Goal: Task Accomplishment & Management: Manage account settings

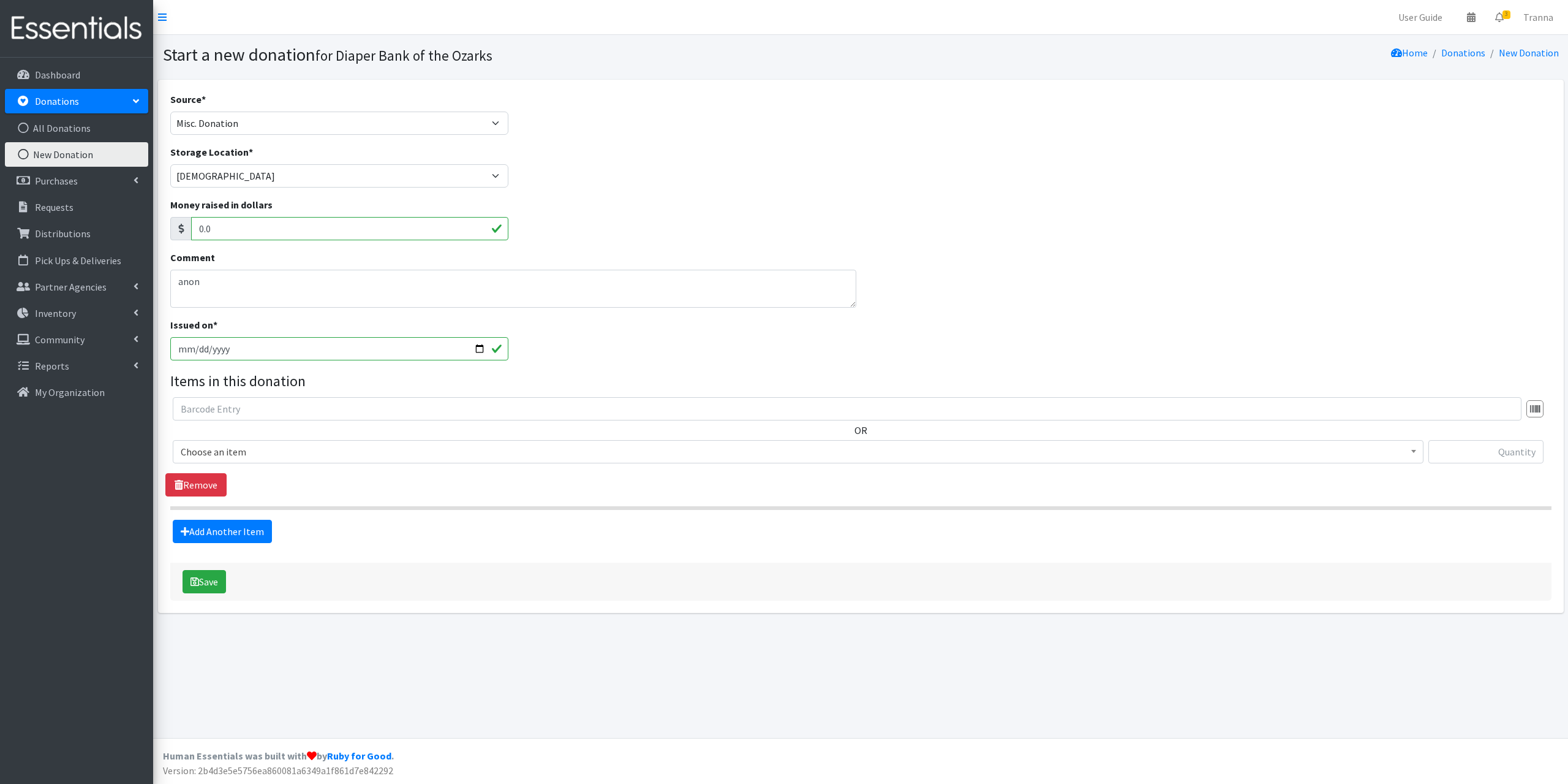
select select "Misc. Donation"
click at [55, 205] on p "Requests" at bounding box center [54, 207] width 39 height 12
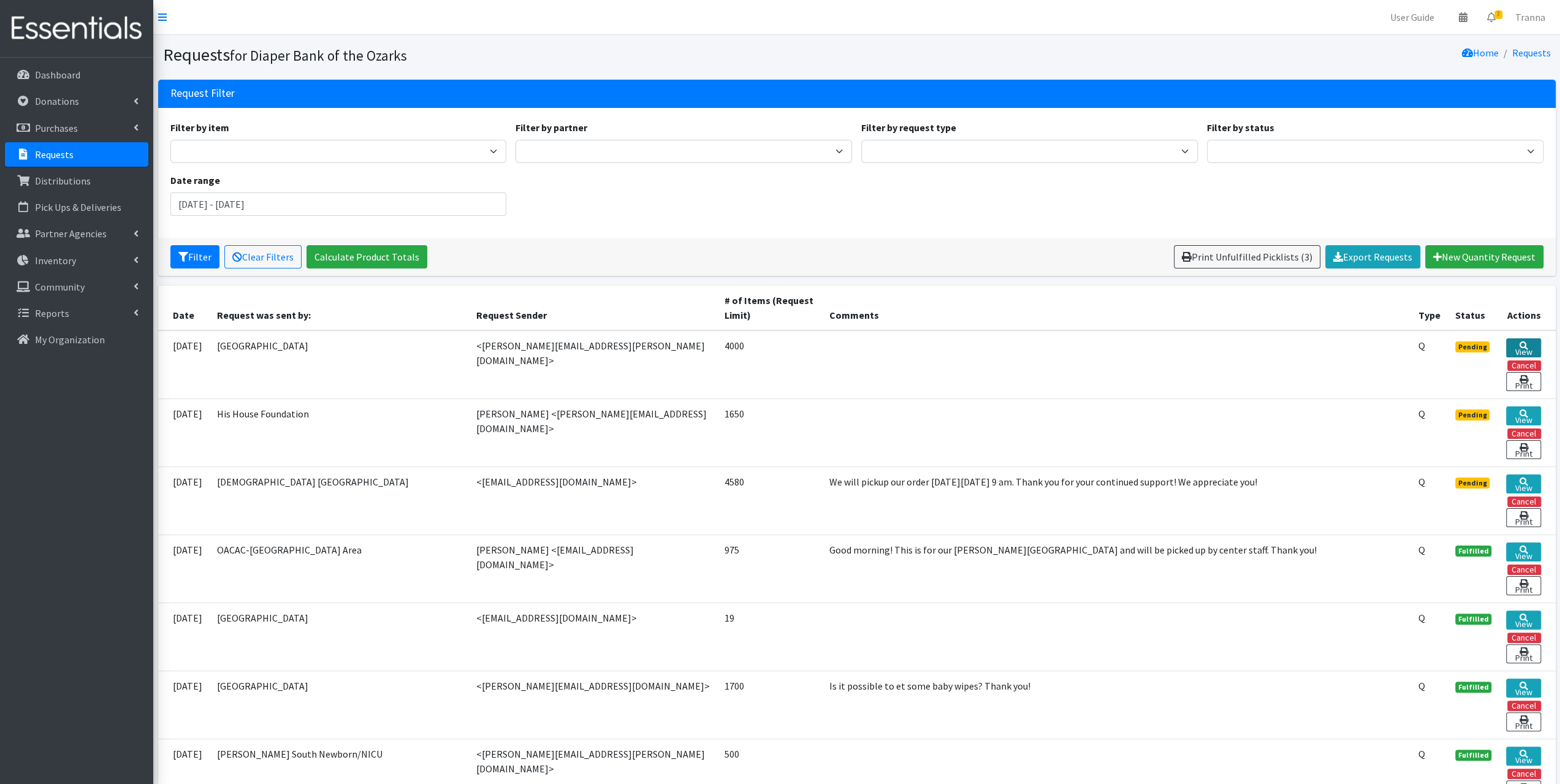
click at [1524, 345] on link "View" at bounding box center [1523, 348] width 34 height 19
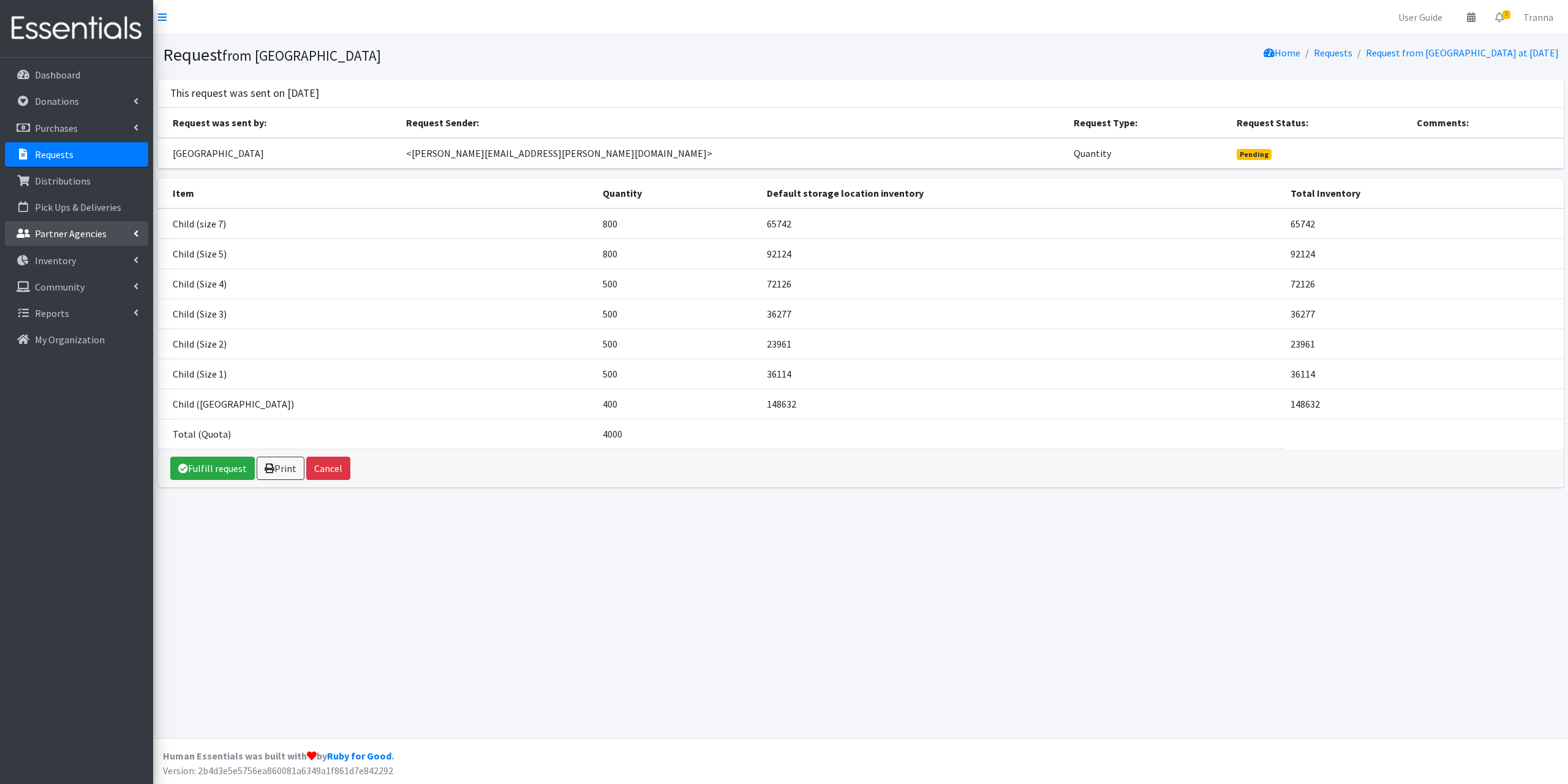
click at [81, 232] on p "Partner Agencies" at bounding box center [71, 233] width 71 height 12
click at [71, 265] on link "All Partners" at bounding box center [77, 260] width 143 height 24
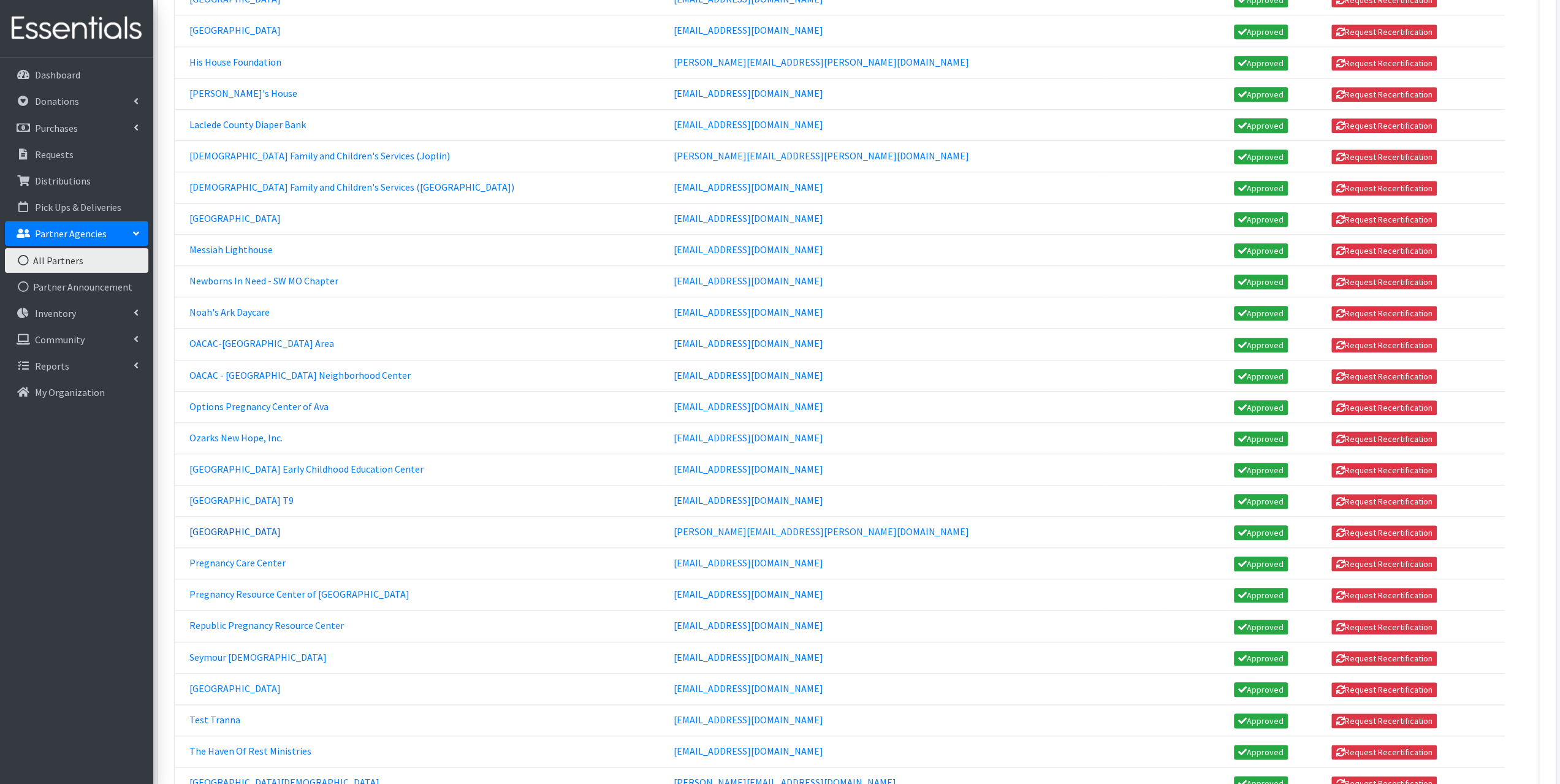
scroll to position [1164, 0]
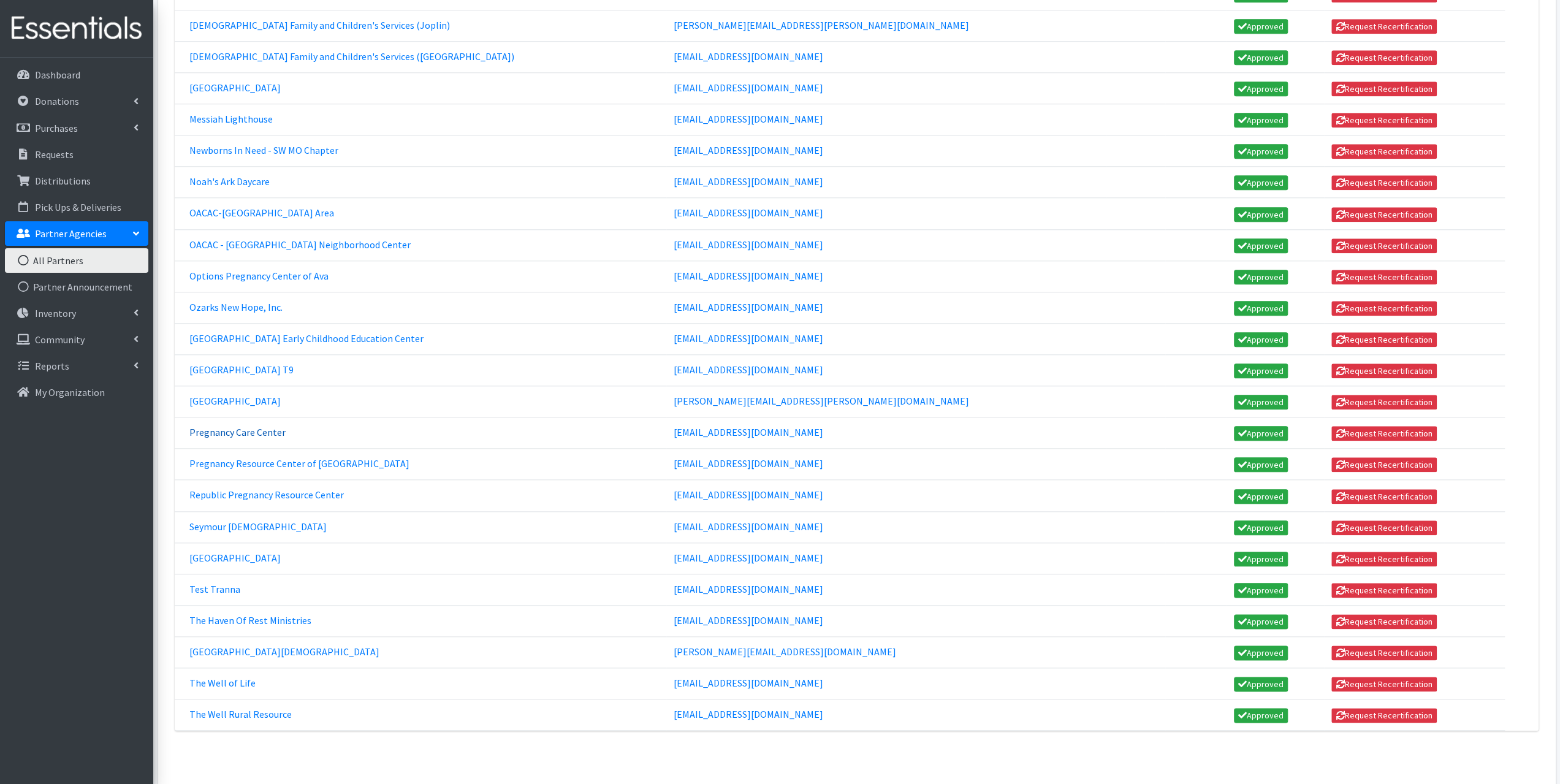
click at [239, 426] on link "Pregnancy Care Center" at bounding box center [237, 432] width 96 height 12
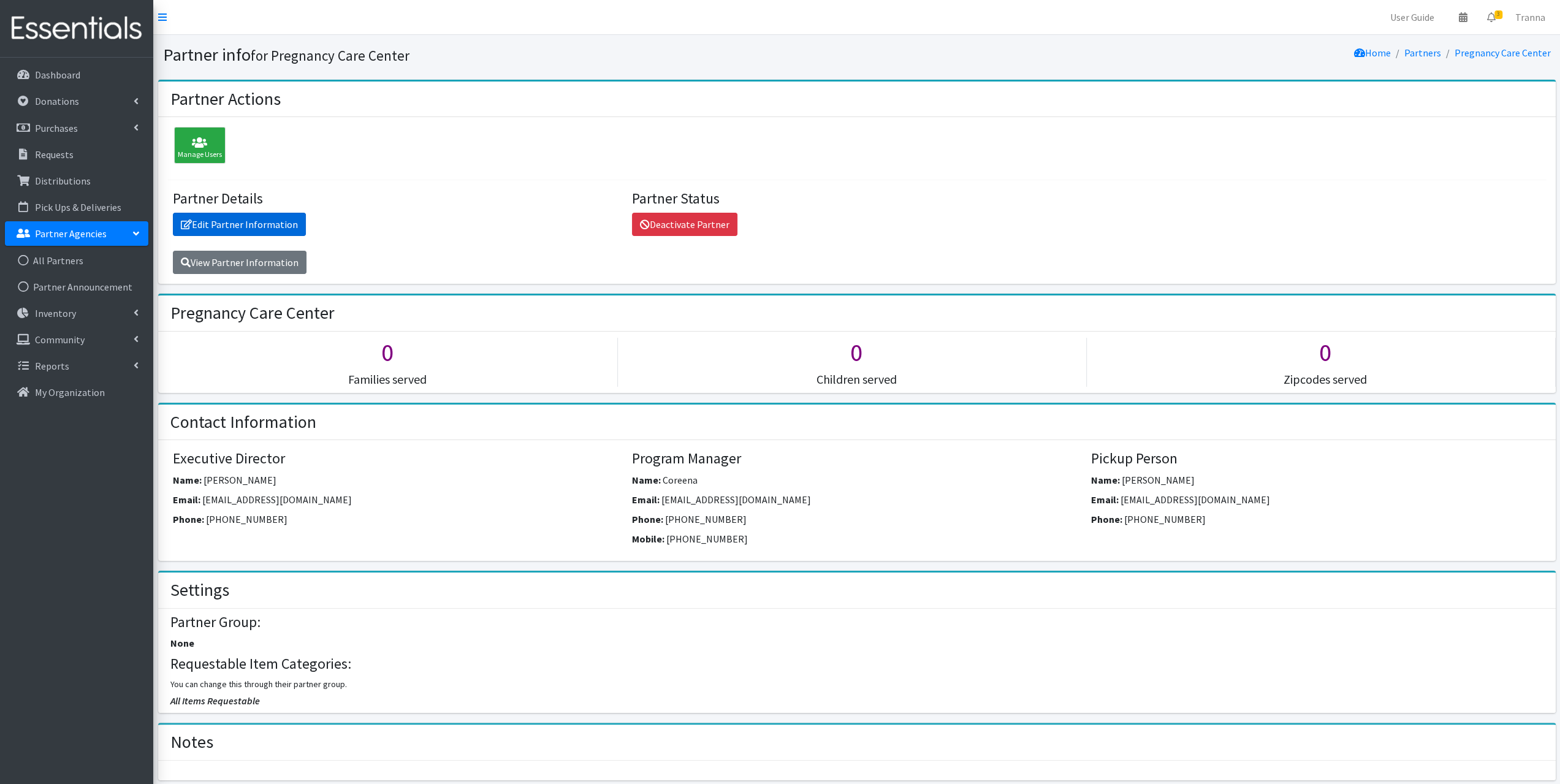
click at [236, 218] on link "Edit Partner Information" at bounding box center [239, 224] width 133 height 24
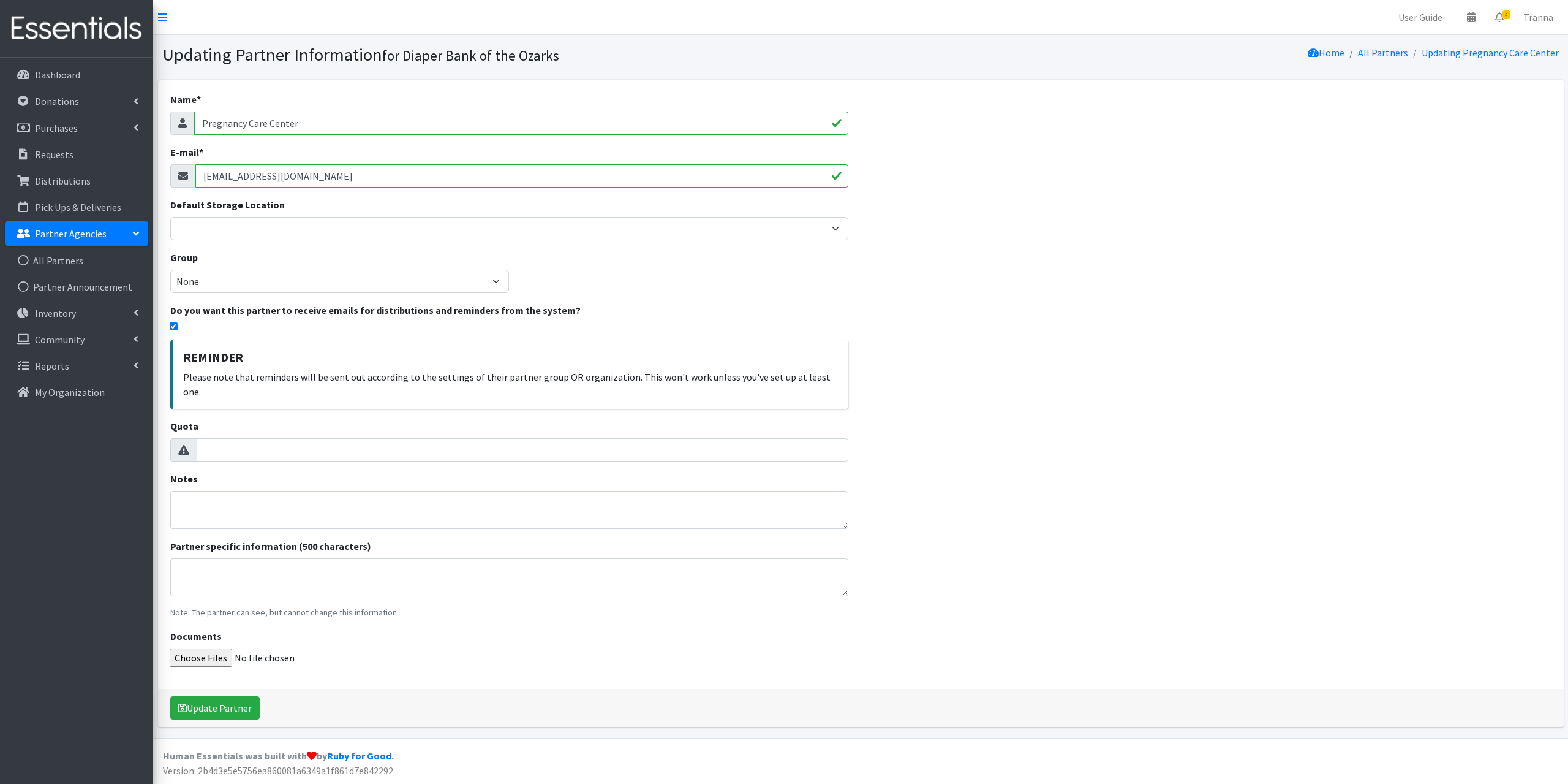
drag, startPoint x: 311, startPoint y: 178, endPoint x: 201, endPoint y: 176, distance: 110.0
click at [201, 176] on input "cbutts@417pcc.org" at bounding box center [522, 175] width 654 height 24
click at [236, 174] on input "E-mail *" at bounding box center [522, 175] width 654 height 24
paste input "[EMAIL_ADDRESS][DOMAIN_NAME]"
type input "[EMAIL_ADDRESS][DOMAIN_NAME]"
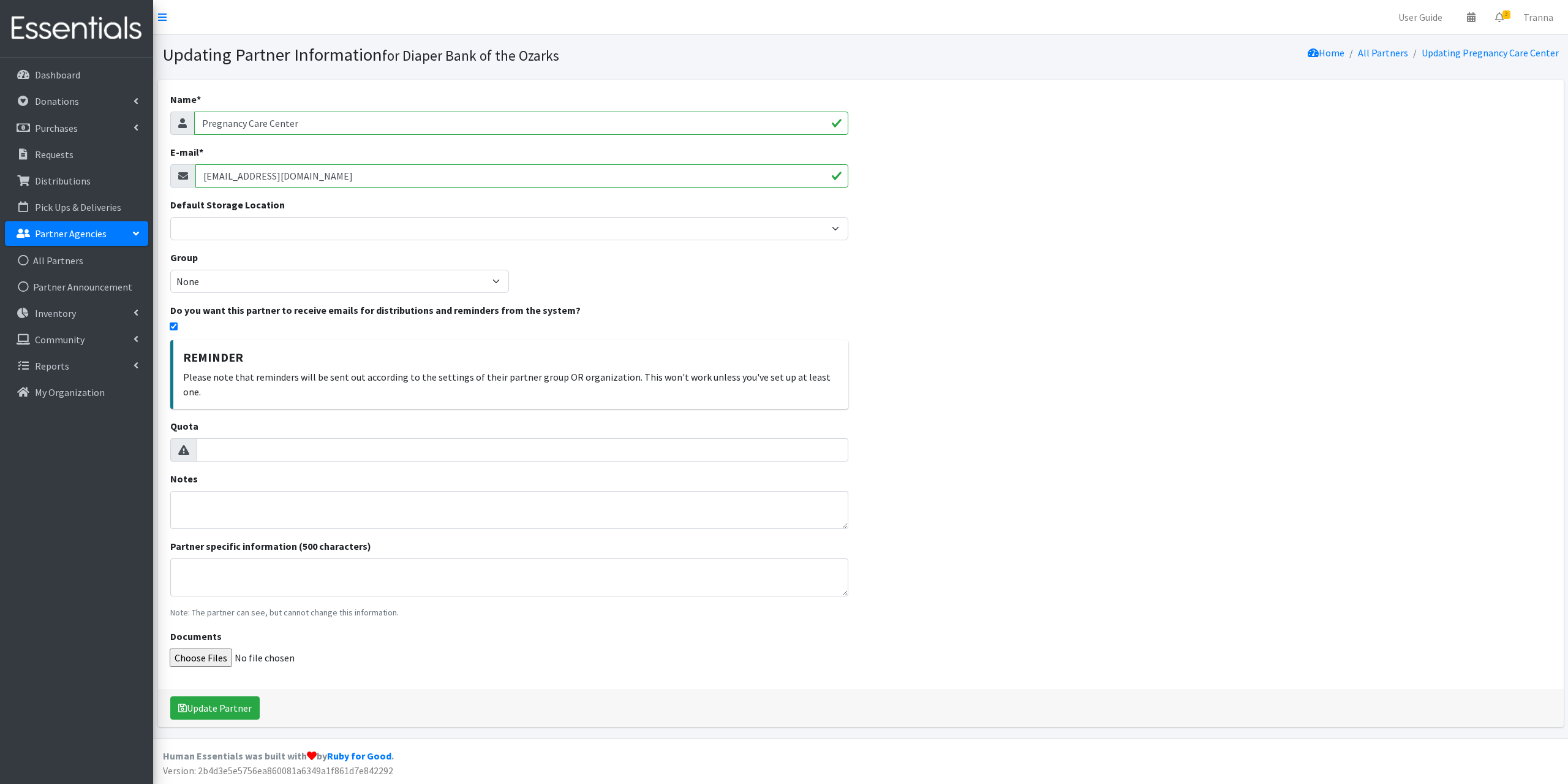
click at [1045, 225] on div "Name * Pregnancy Care Center E-mail * bcaudle@417pcc.org Default Storage Locati…" at bounding box center [861, 403] width 1406 height 647
click at [201, 696] on button "Update Partner" at bounding box center [215, 707] width 89 height 24
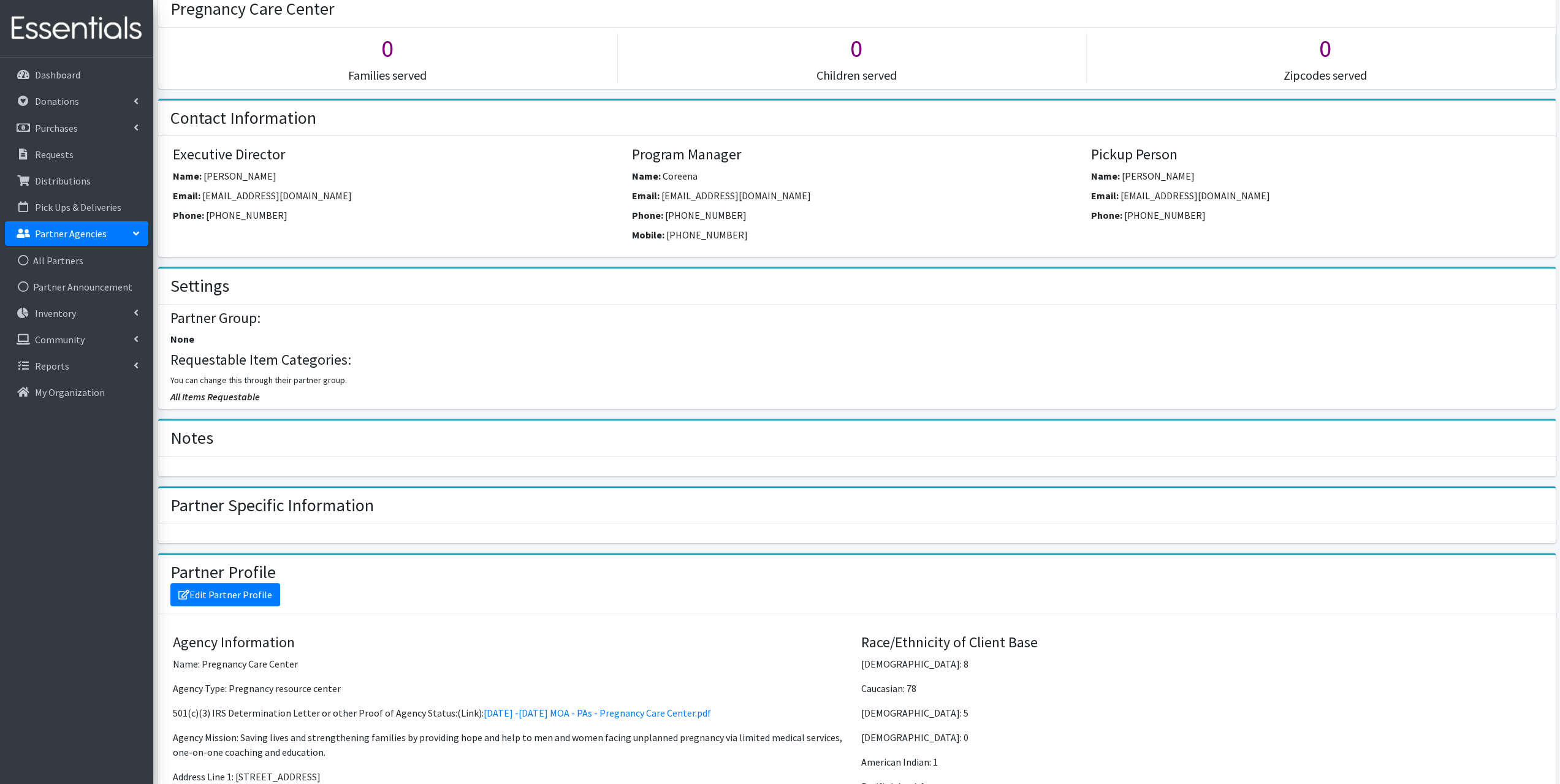
scroll to position [367, 0]
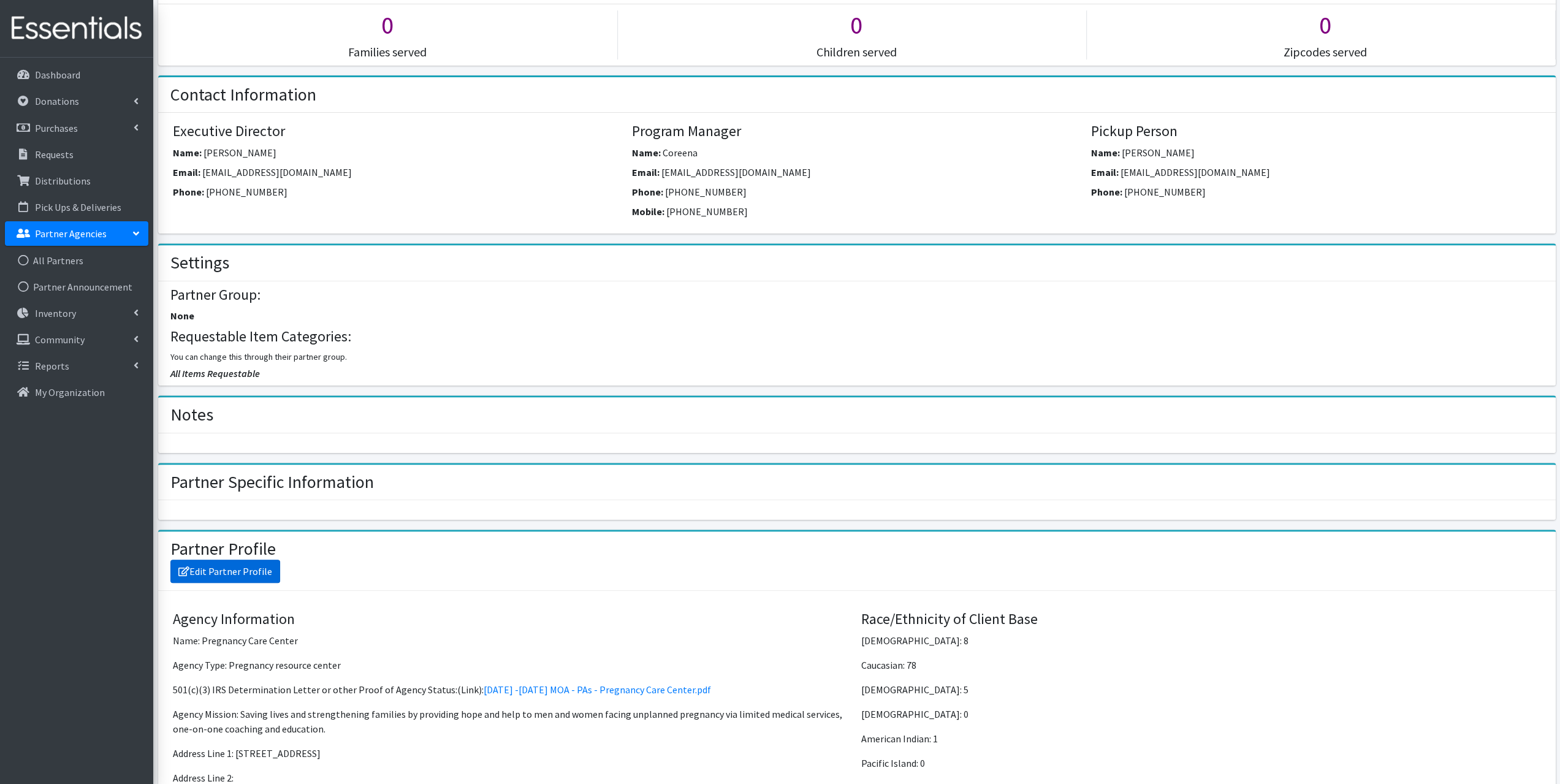
click at [223, 569] on link "Edit Partner Profile" at bounding box center [225, 571] width 110 height 24
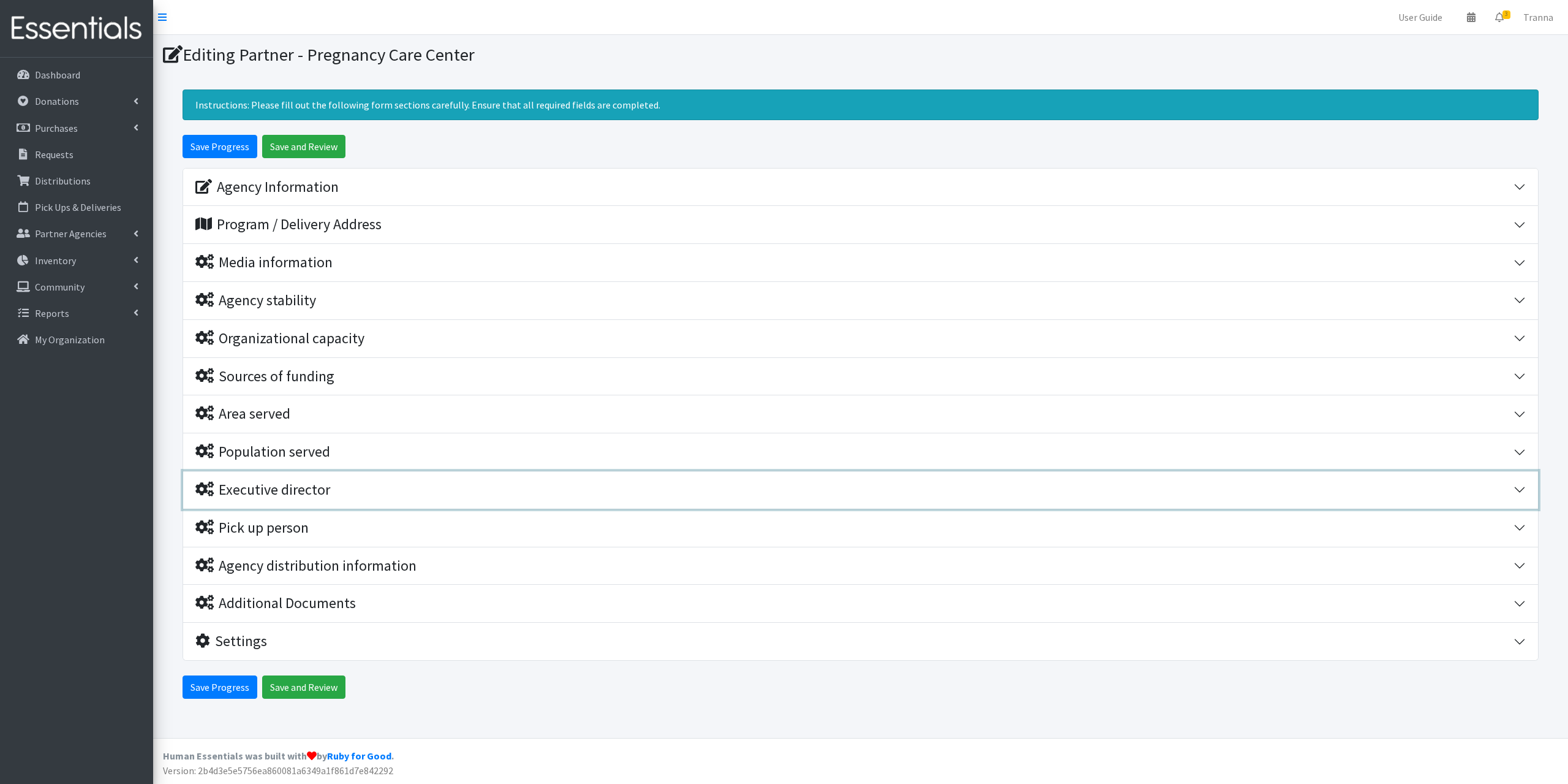
click at [276, 485] on div "Executive director" at bounding box center [262, 490] width 135 height 18
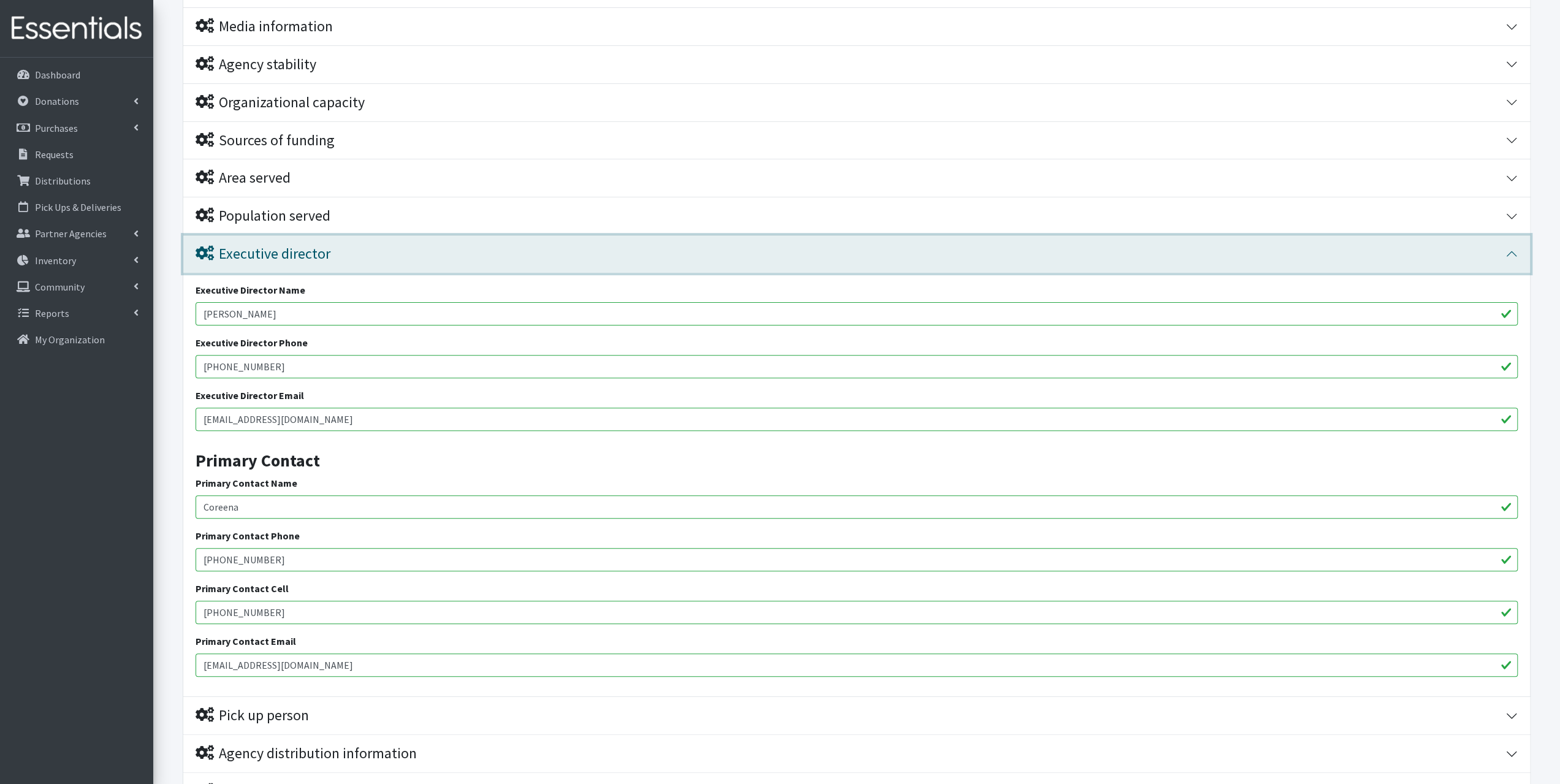
scroll to position [245, 0]
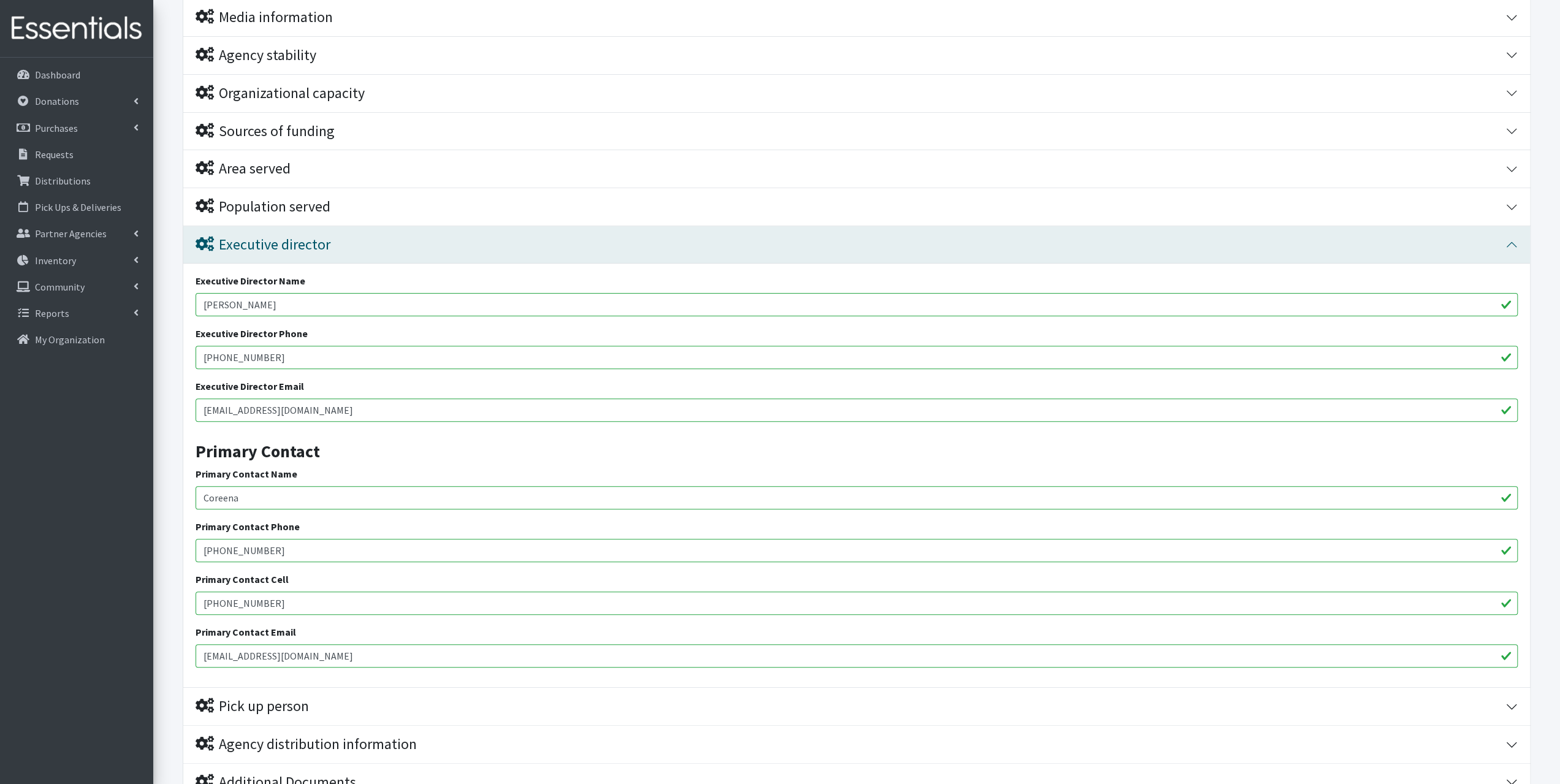
click at [307, 497] on input "Coreena" at bounding box center [856, 498] width 1322 height 24
type input "C"
drag, startPoint x: 304, startPoint y: 653, endPoint x: 165, endPoint y: 655, distance: 139.0
click at [165, 655] on form "Save Progress Save and Review Agency Information Agency Name * Pregnancy Care C…" at bounding box center [856, 383] width 1407 height 987
paste input "[EMAIL_ADDRESS][DOMAIN_NAME]"
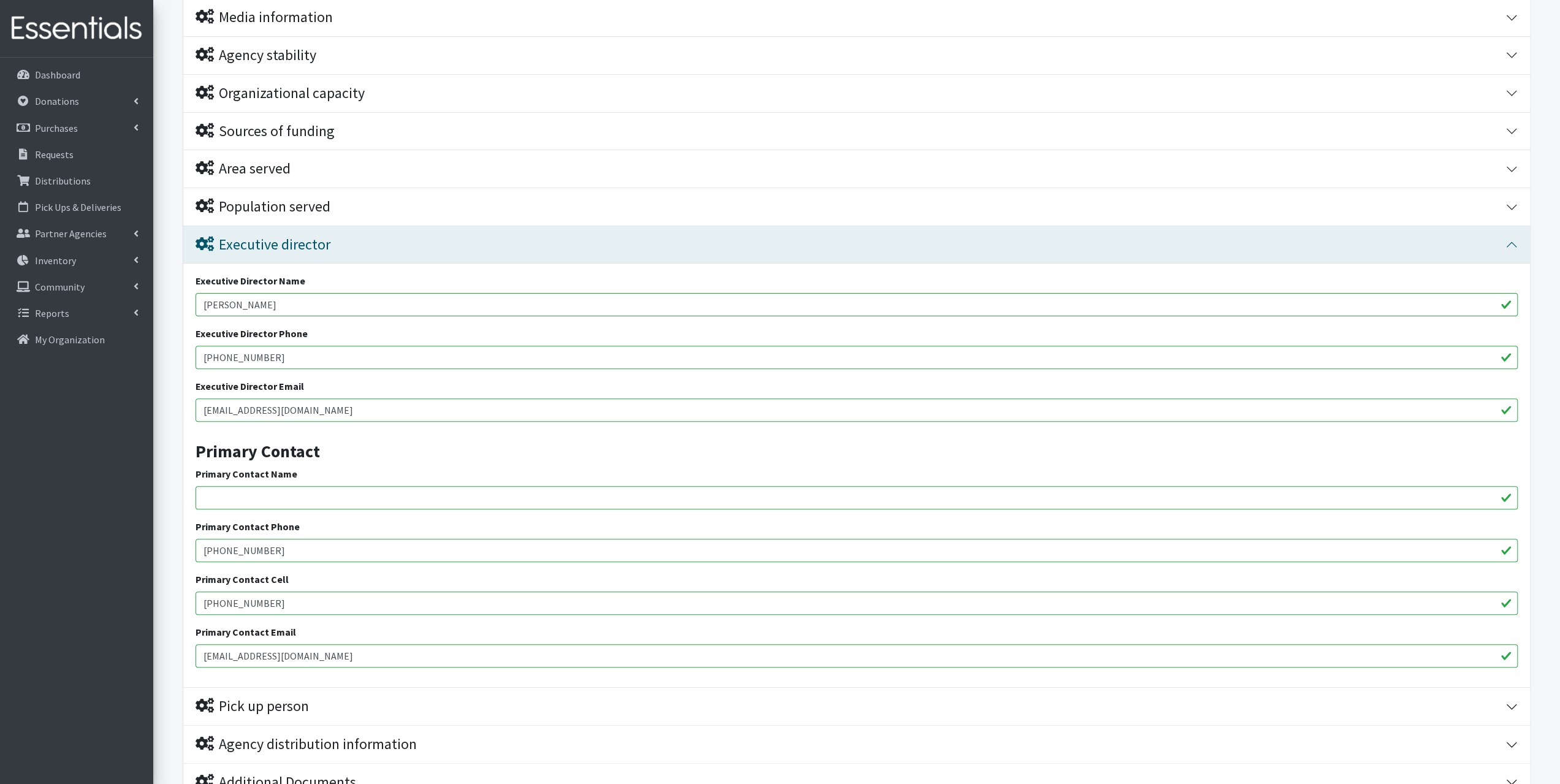
type input "[EMAIL_ADDRESS][DOMAIN_NAME]"
click at [266, 498] on input "Primary Contact Name" at bounding box center [856, 498] width 1322 height 24
paste input "[PERSON_NAME]"
type input "[PERSON_NAME]"
drag, startPoint x: 284, startPoint y: 607, endPoint x: 161, endPoint y: 614, distance: 123.2
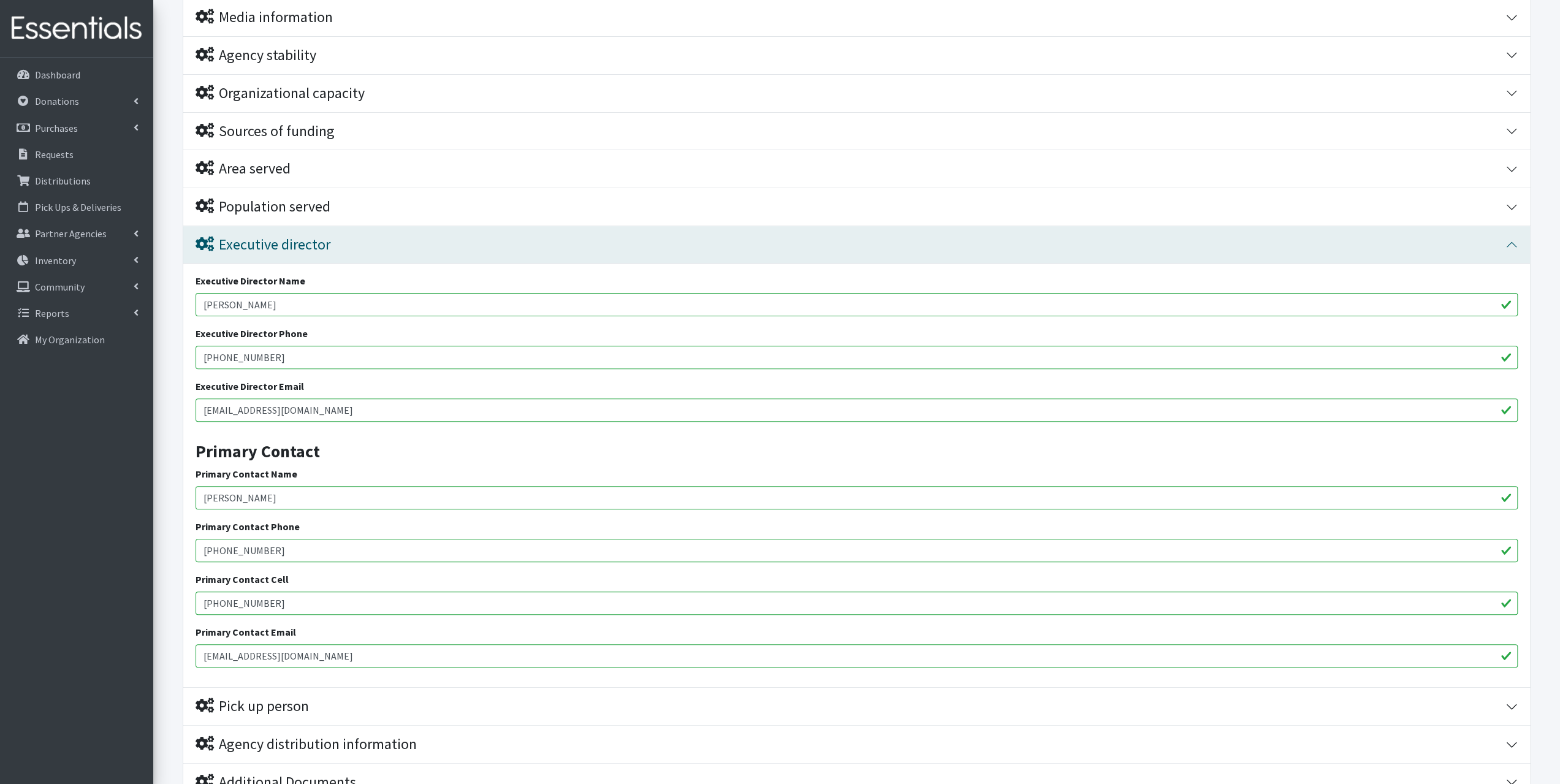
click at [161, 614] on form "Save Progress Save and Review Agency Information Agency Name * Pregnancy Care C…" at bounding box center [856, 383] width 1407 height 987
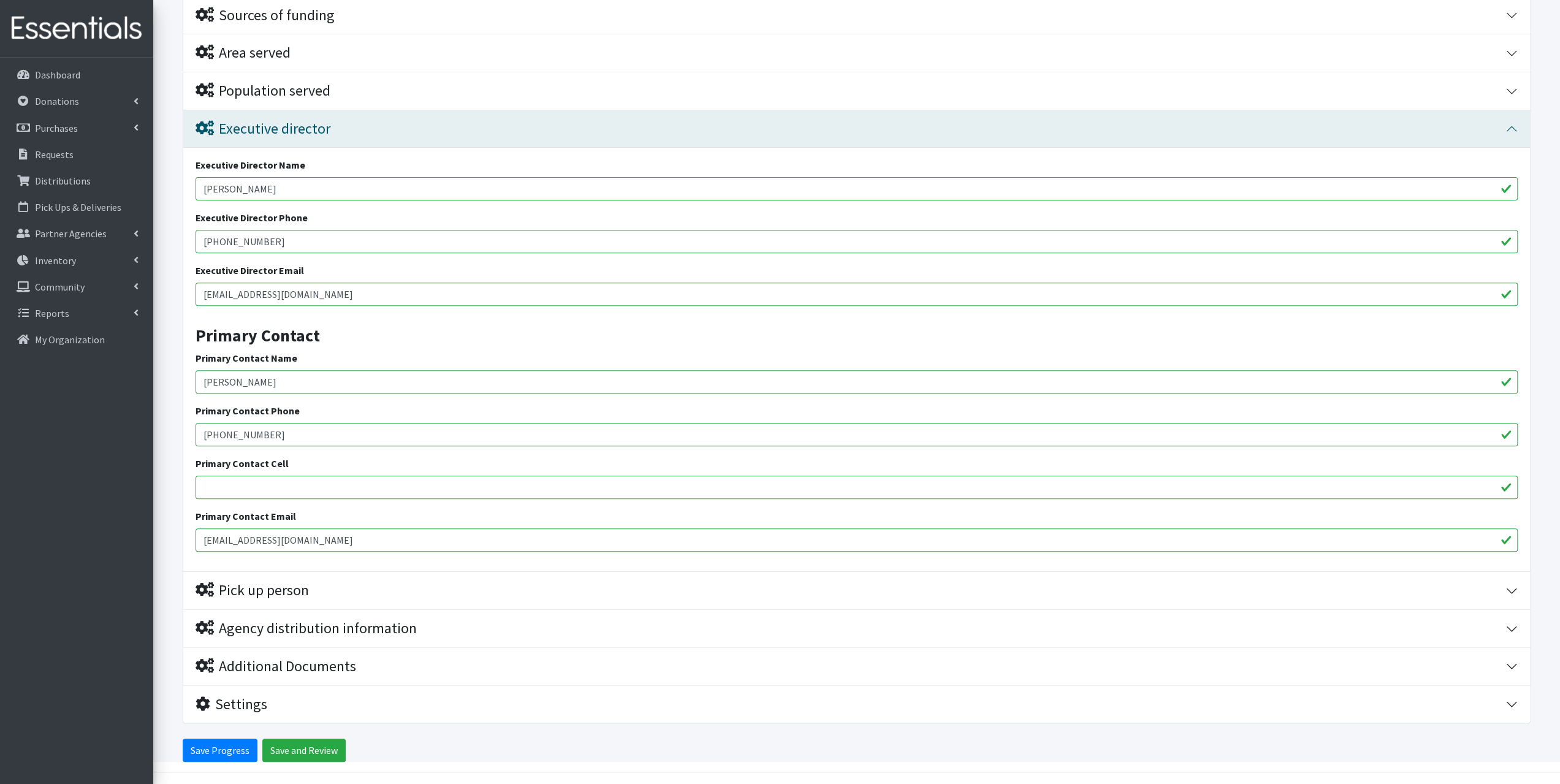
scroll to position [390, 0]
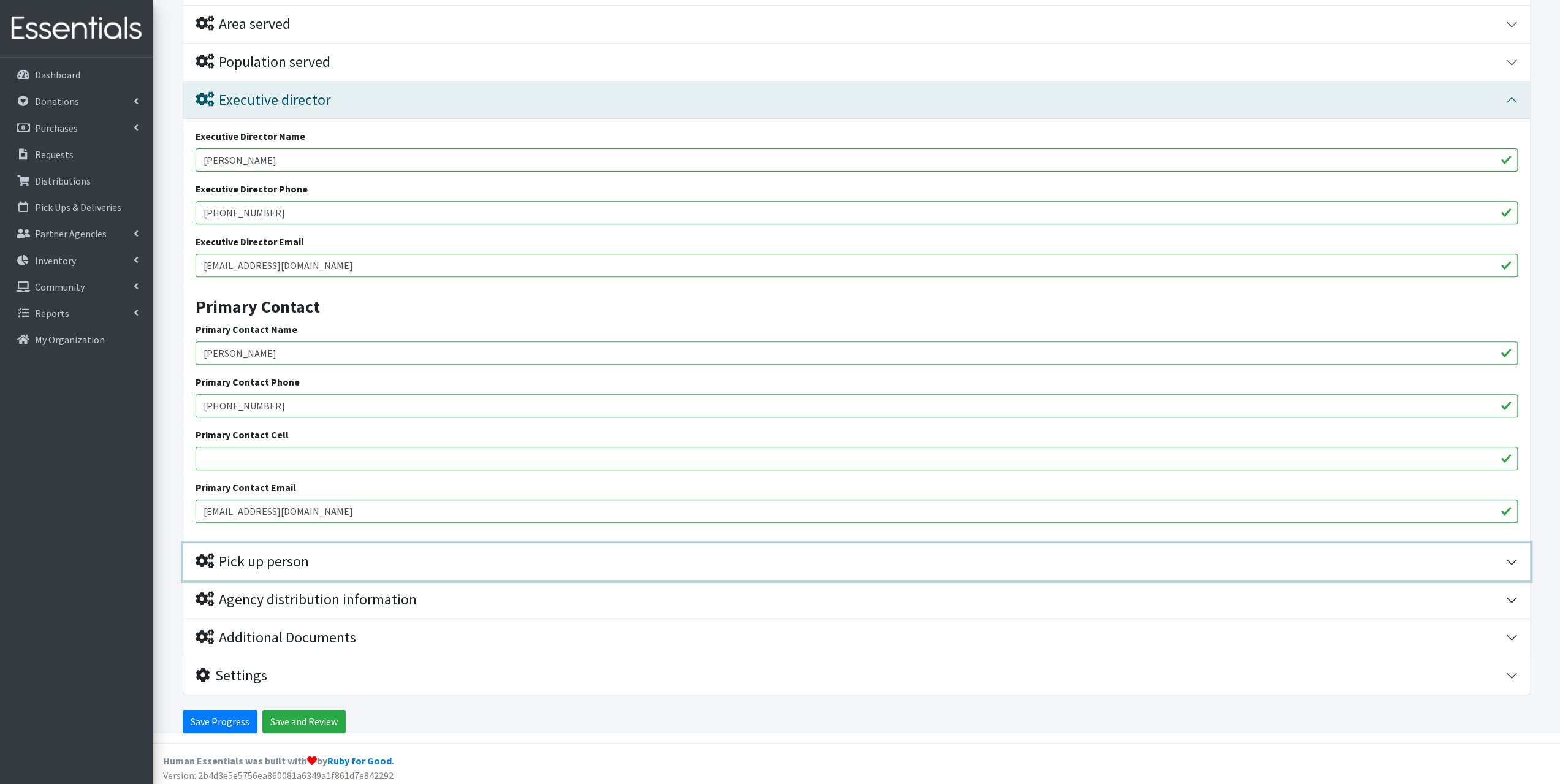
click at [279, 556] on div "Pick up person" at bounding box center [252, 561] width 114 height 18
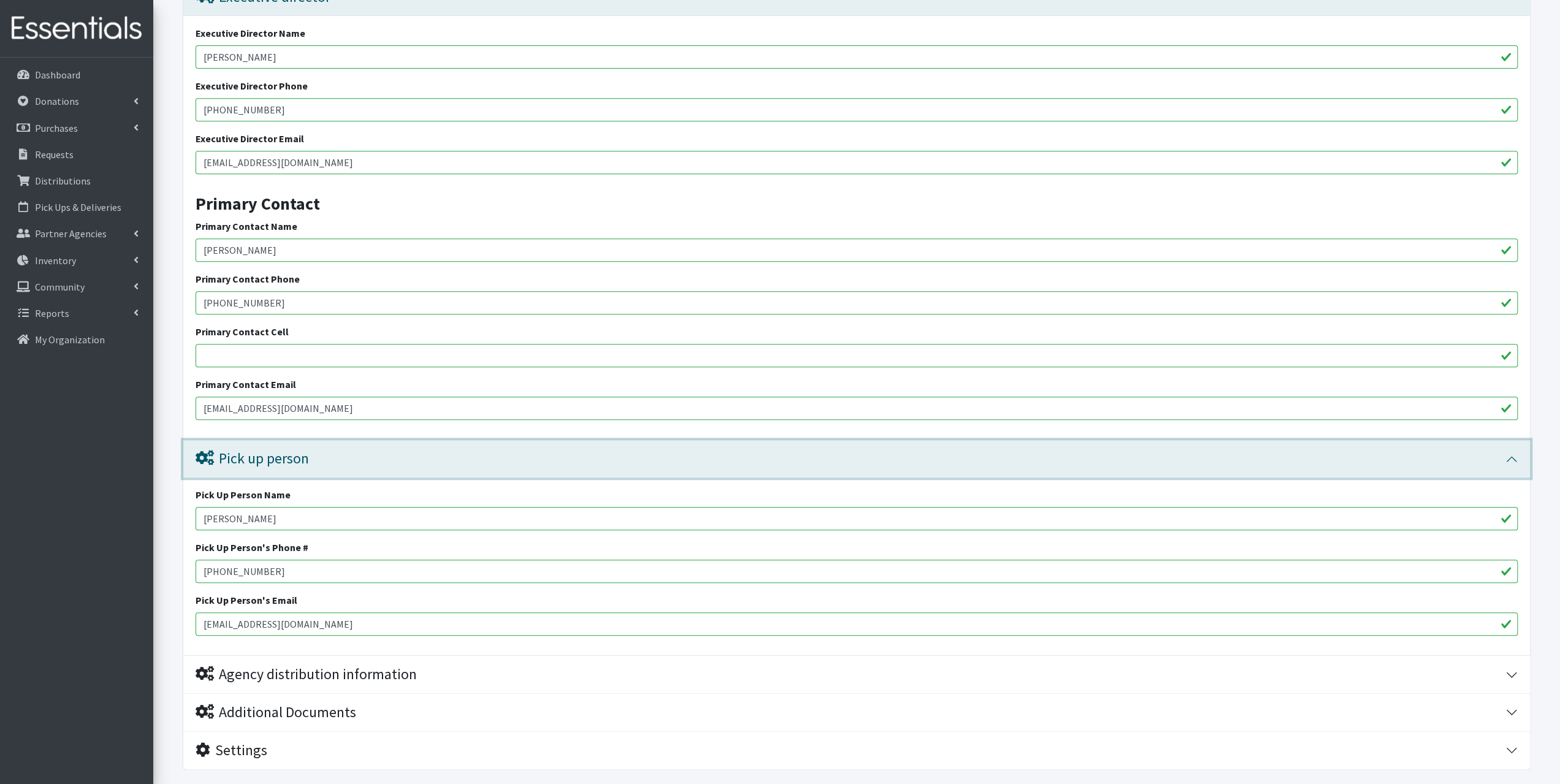
scroll to position [567, 0]
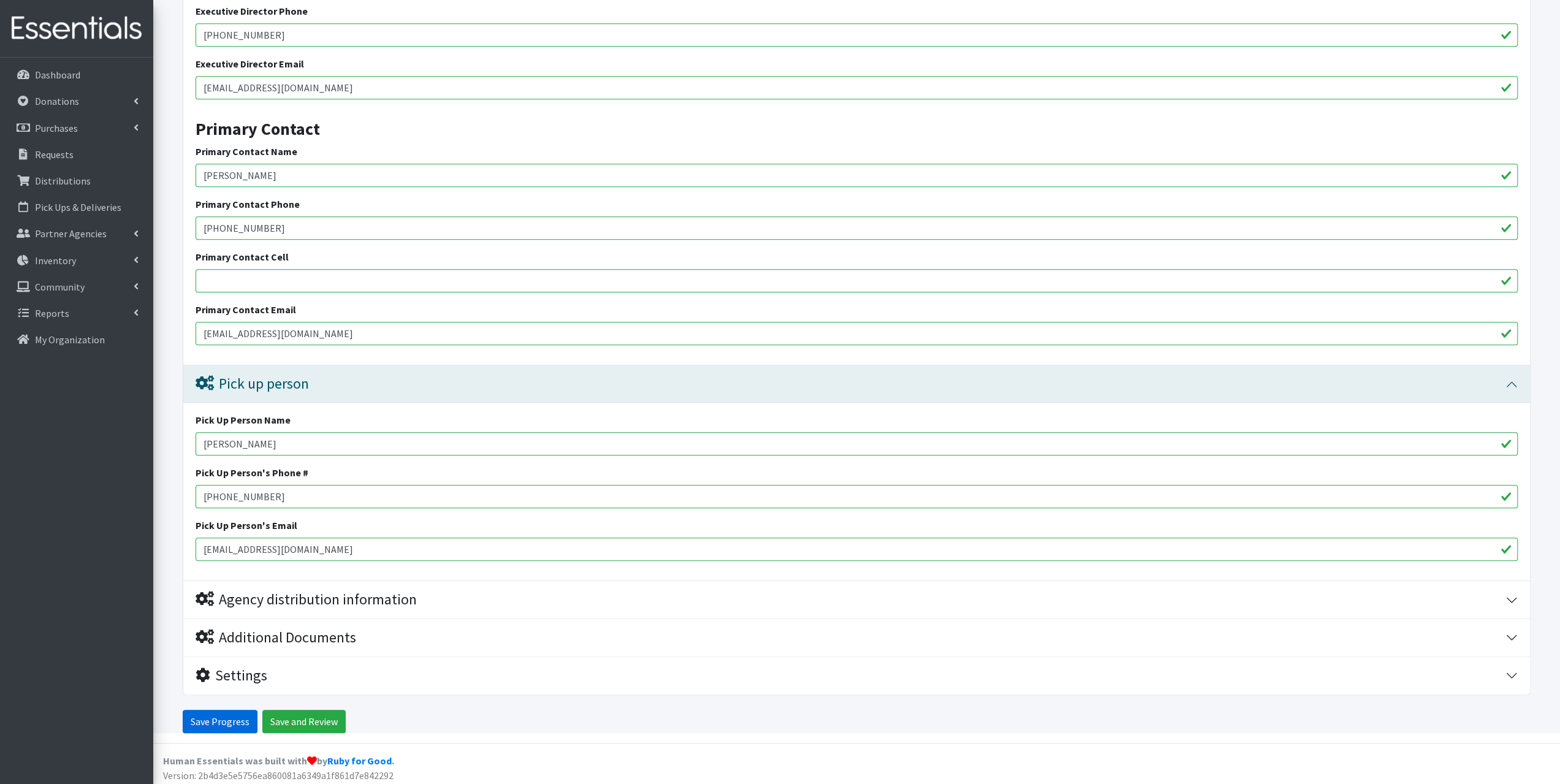
click at [222, 716] on input "Save Progress" at bounding box center [219, 721] width 75 height 24
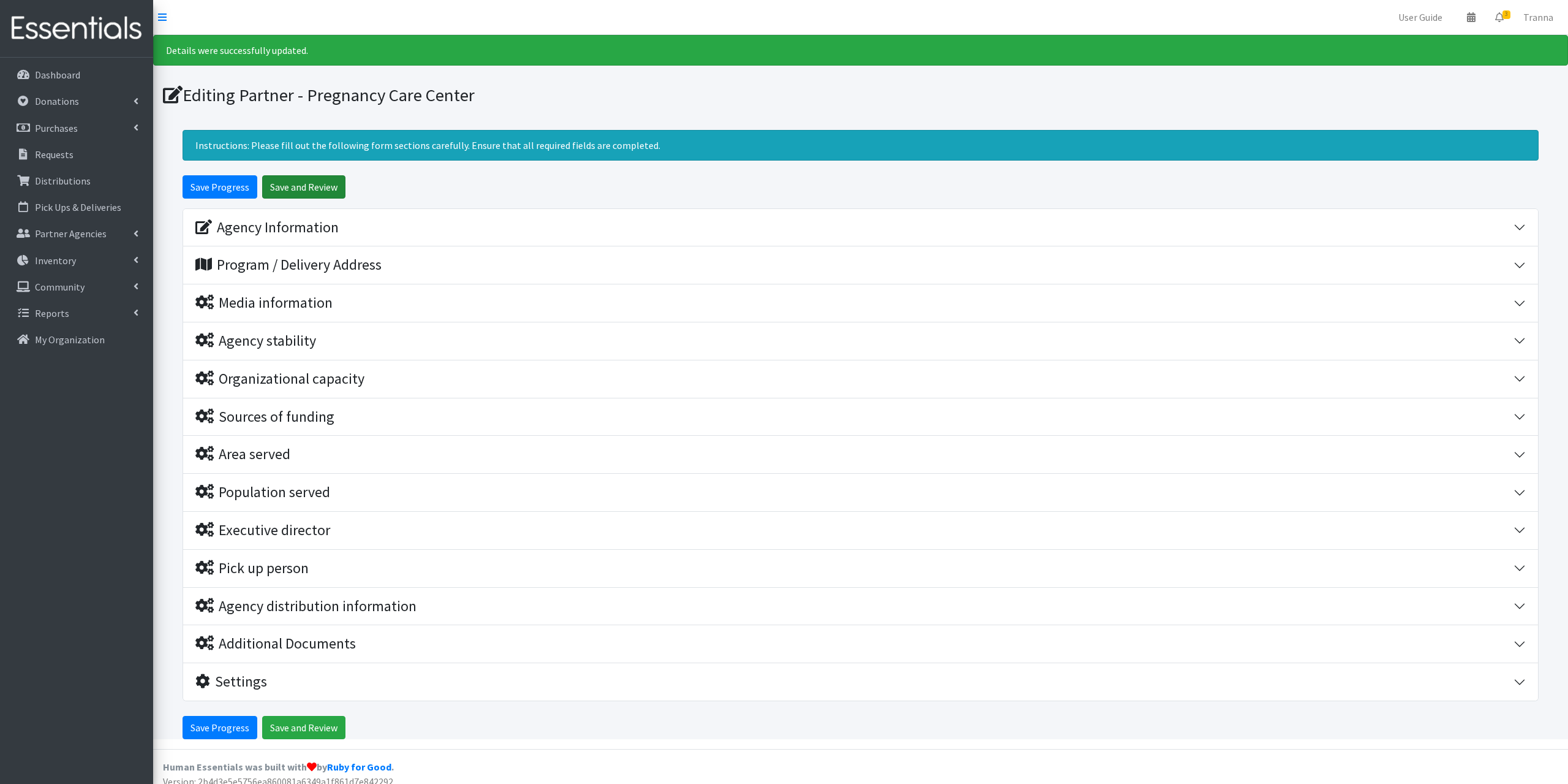
click at [321, 186] on input "Save and Review" at bounding box center [304, 187] width 84 height 24
